Goal: Navigation & Orientation: Find specific page/section

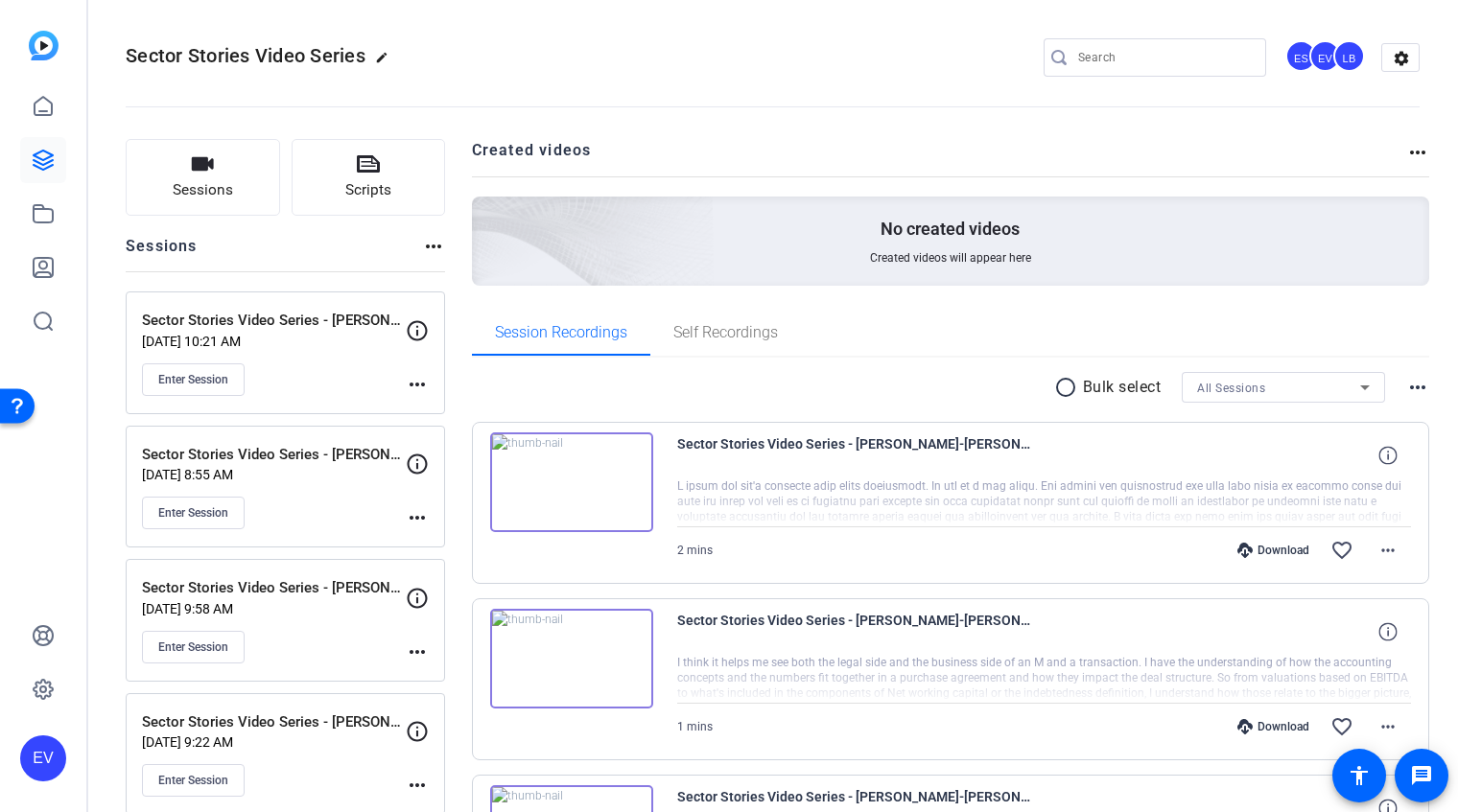
scroll to position [260, 0]
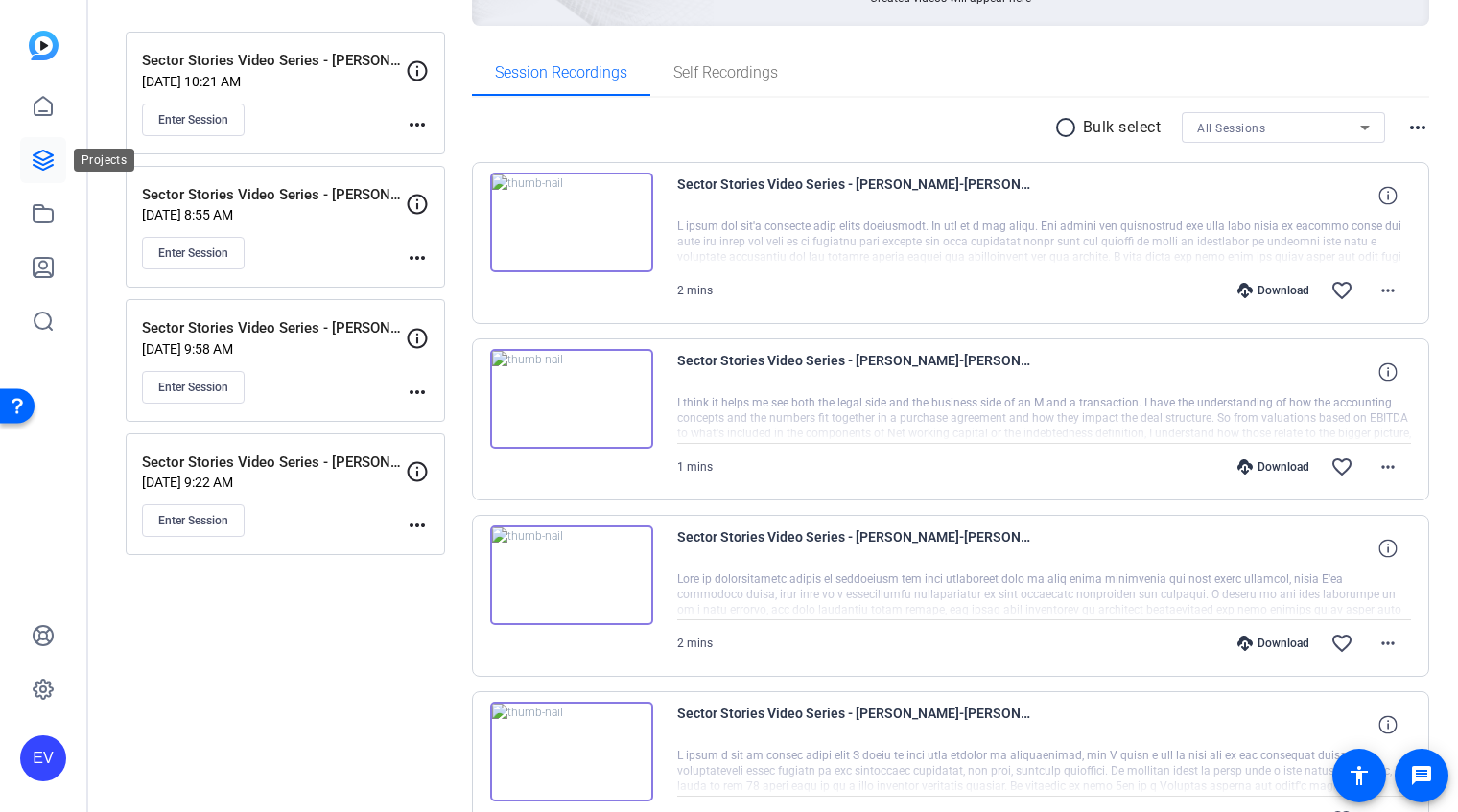
click at [41, 160] on icon at bounding box center [42, 160] width 23 height 23
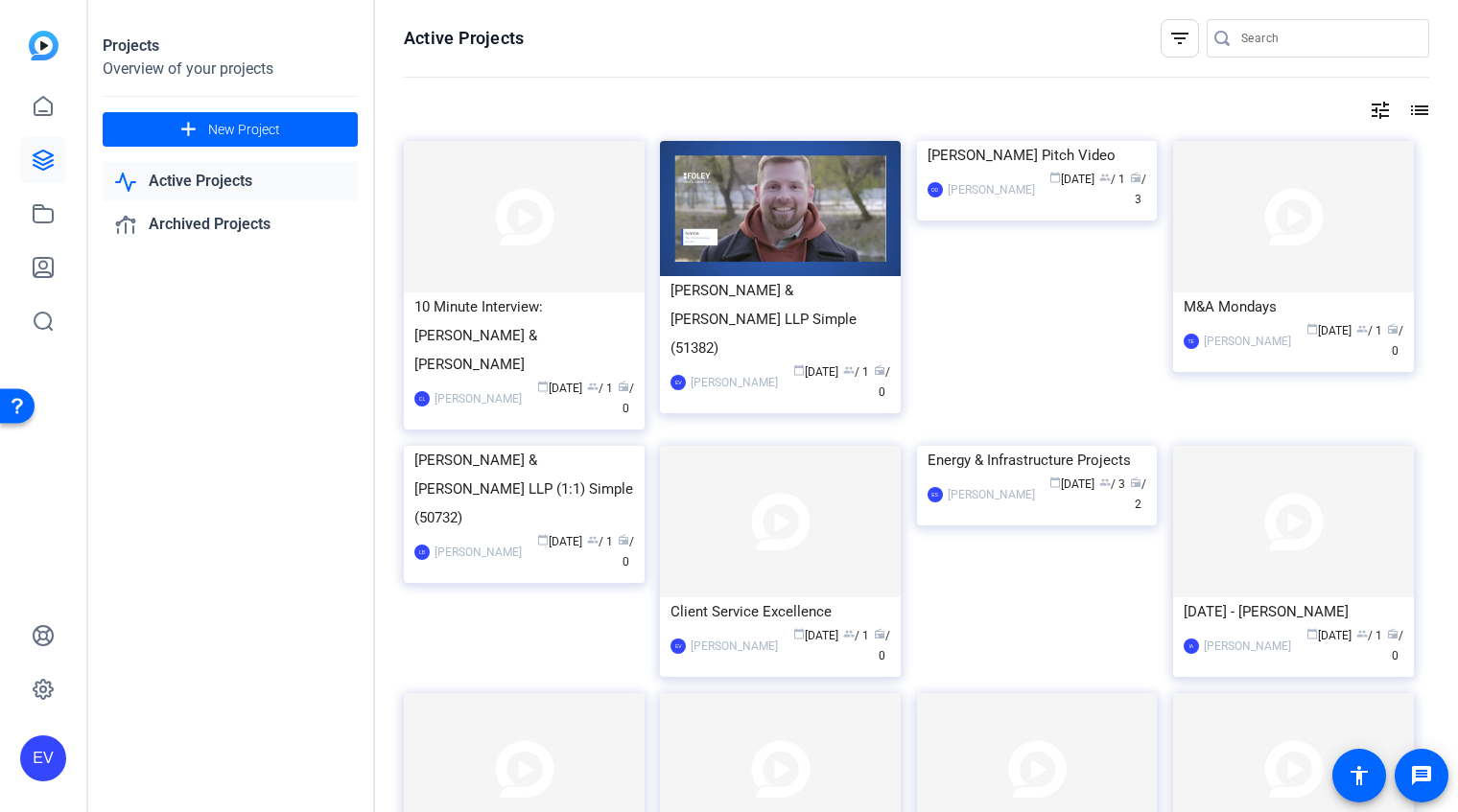
click at [987, 446] on img at bounding box center [1038, 446] width 241 height 0
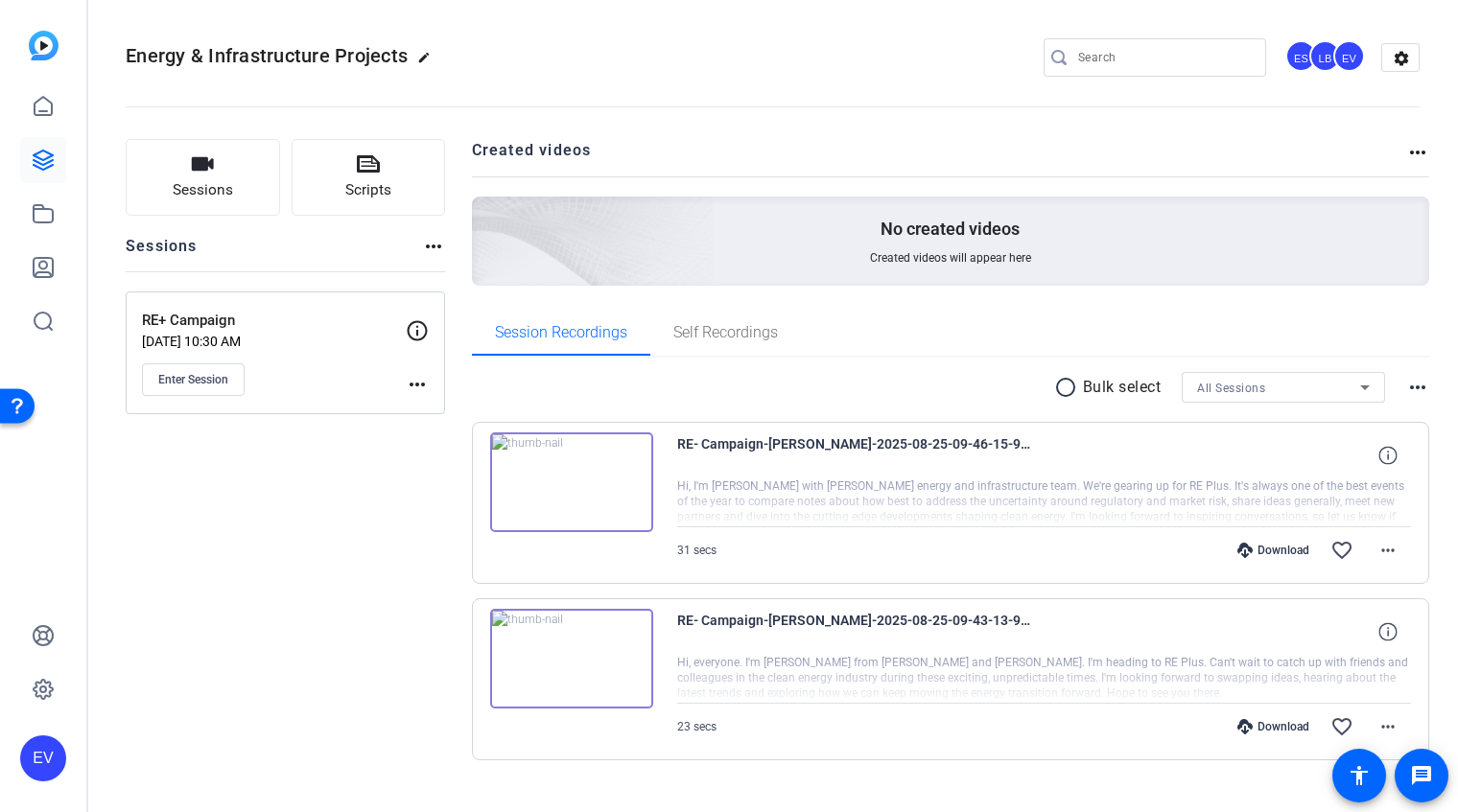
scroll to position [32, 0]
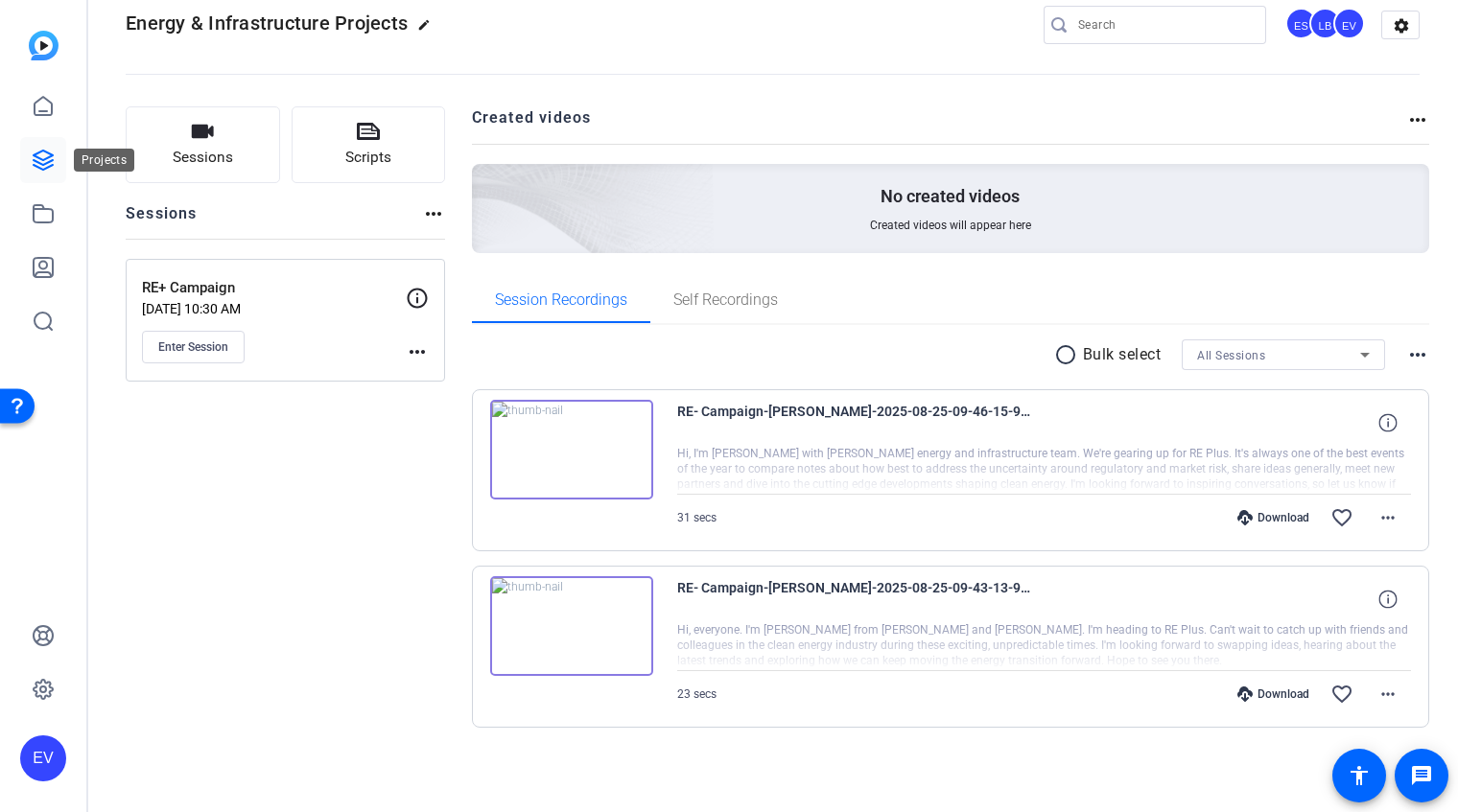
click at [42, 158] on icon at bounding box center [42, 160] width 23 height 23
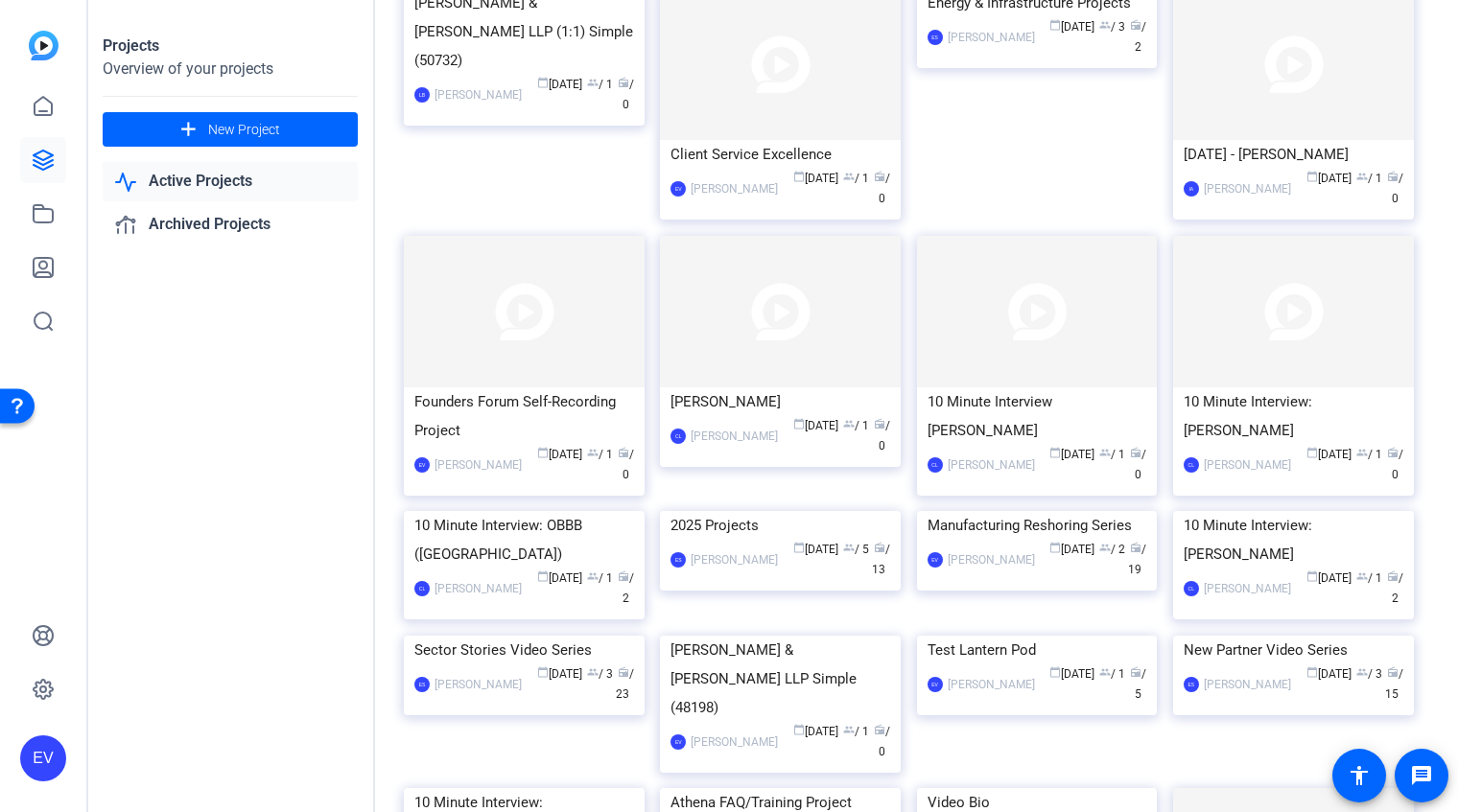
scroll to position [479, 0]
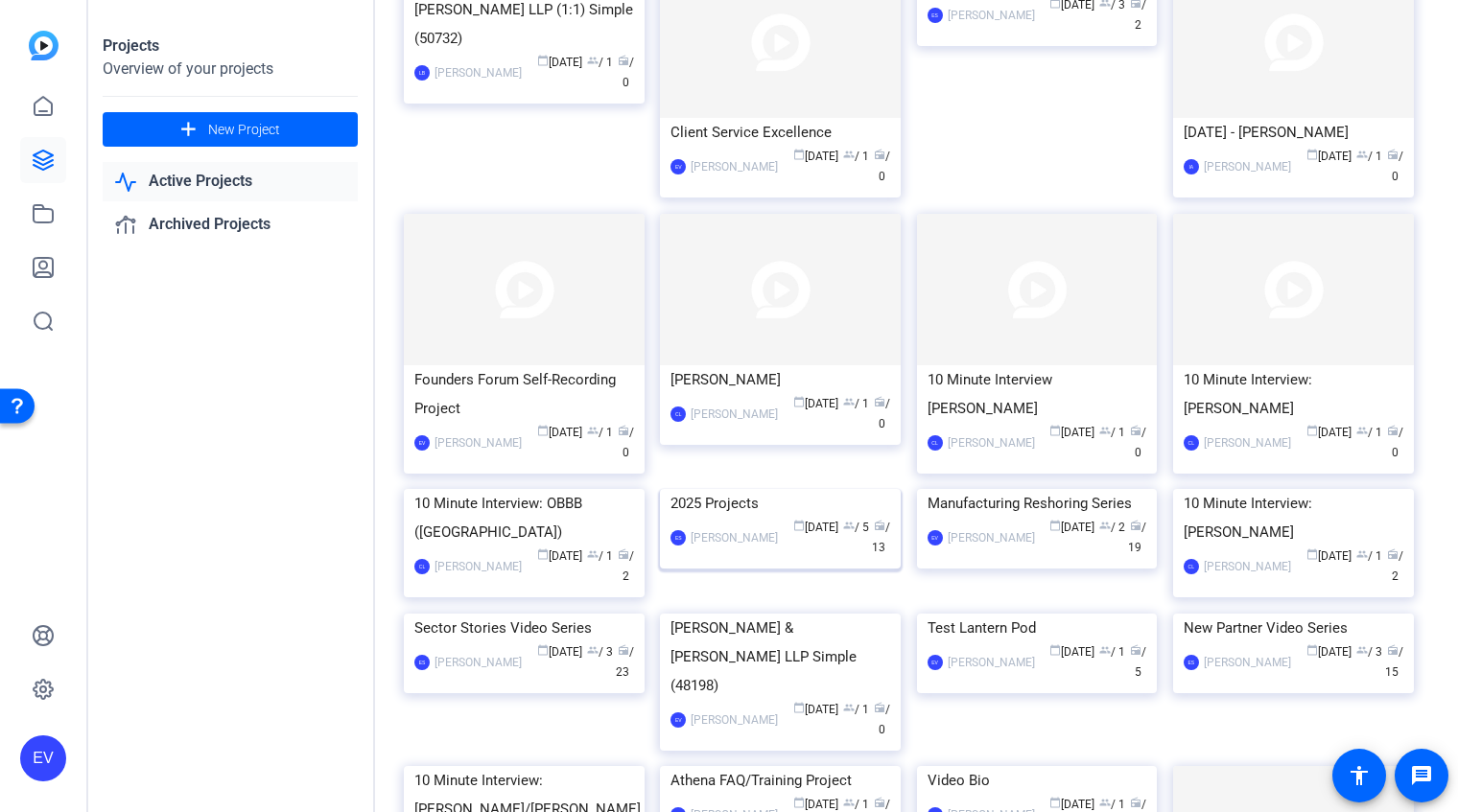
click at [771, 489] on img at bounding box center [781, 489] width 241 height 0
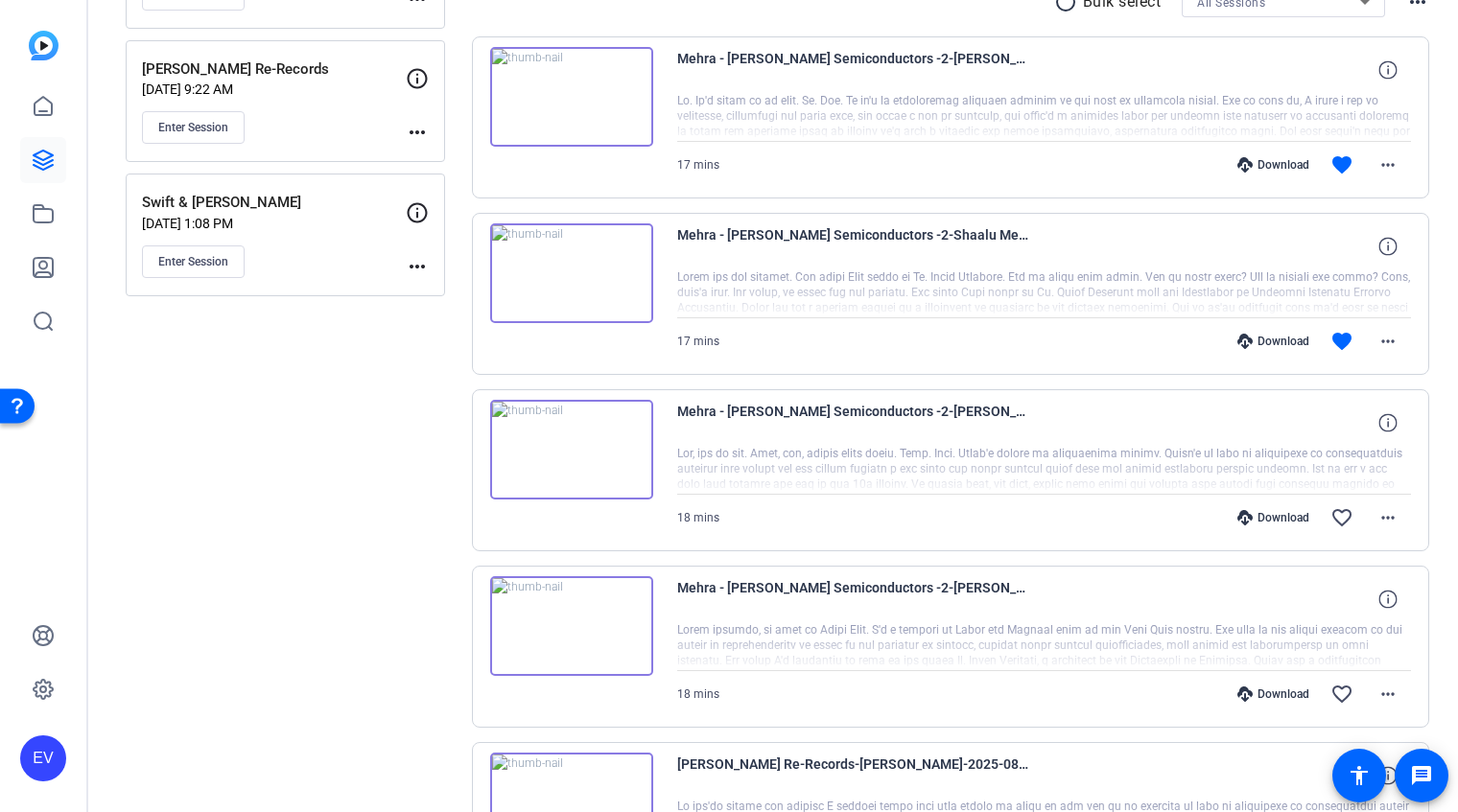
scroll to position [501, 0]
